Goal: Information Seeking & Learning: Understand process/instructions

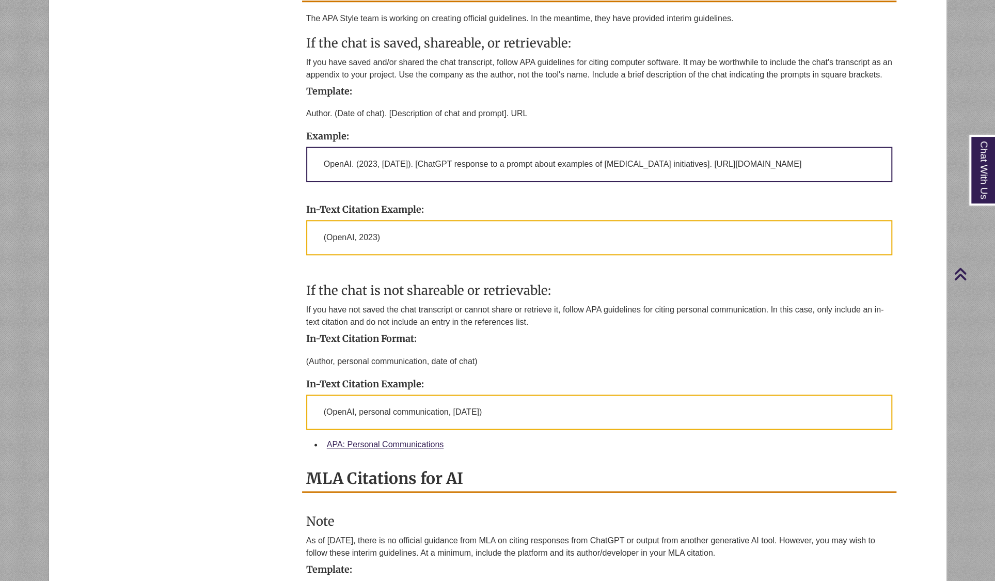
scroll to position [723, 0]
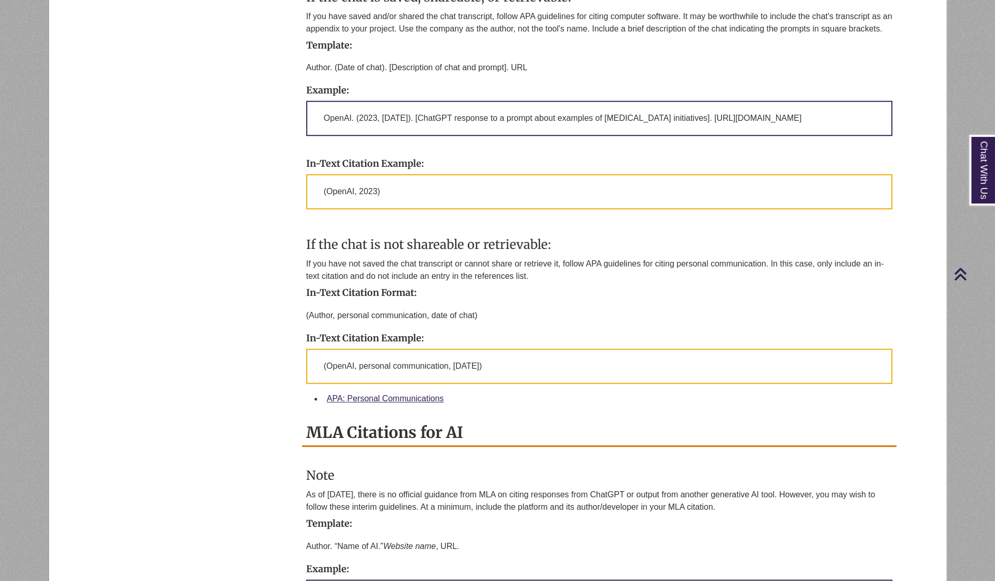
scroll to position [774, 0]
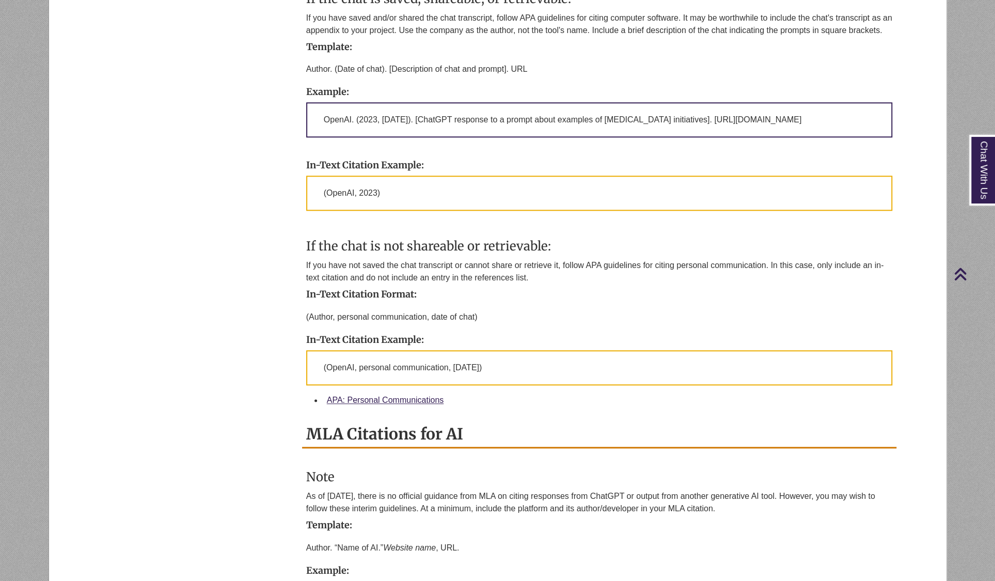
click at [793, 118] on p "OpenAI. (2023, [DATE]). [ChatGPT response to a prompt about examples of [MEDICA…" at bounding box center [599, 119] width 586 height 35
drag, startPoint x: 792, startPoint y: 116, endPoint x: 308, endPoint y: 122, distance: 483.7
click at [308, 122] on p "OpenAI. (2023, [DATE]). [ChatGPT response to a prompt about examples of [MEDICA…" at bounding box center [599, 119] width 586 height 35
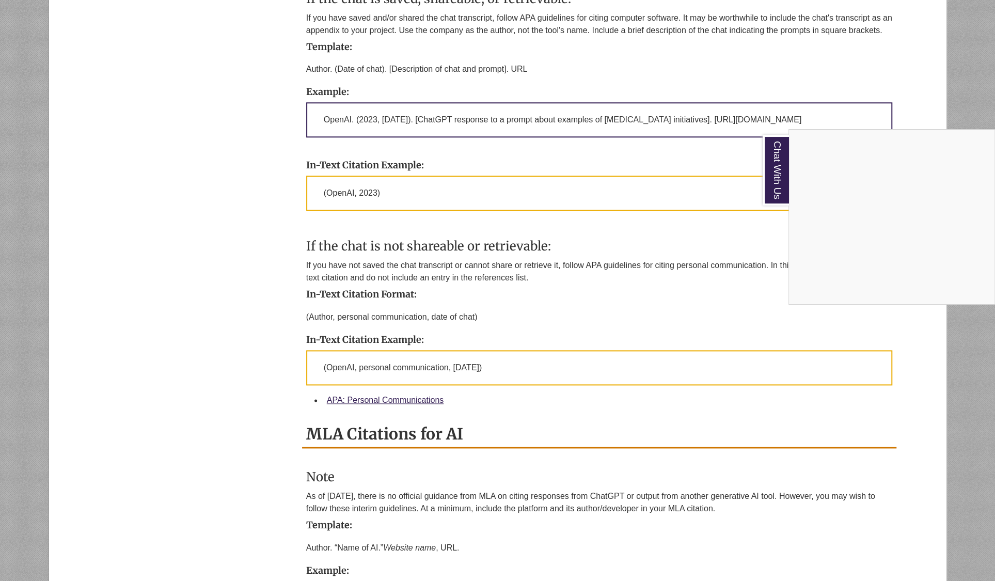
copy p "OpenAI. (2023, [DATE]). [ChatGPT response to a prompt about examples of [MEDICA…"
drag, startPoint x: 103, startPoint y: 327, endPoint x: 367, endPoint y: 263, distance: 271.5
click at [103, 327] on div "Chat With Us" at bounding box center [497, 290] width 995 height 581
